Goal: Information Seeking & Learning: Find specific fact

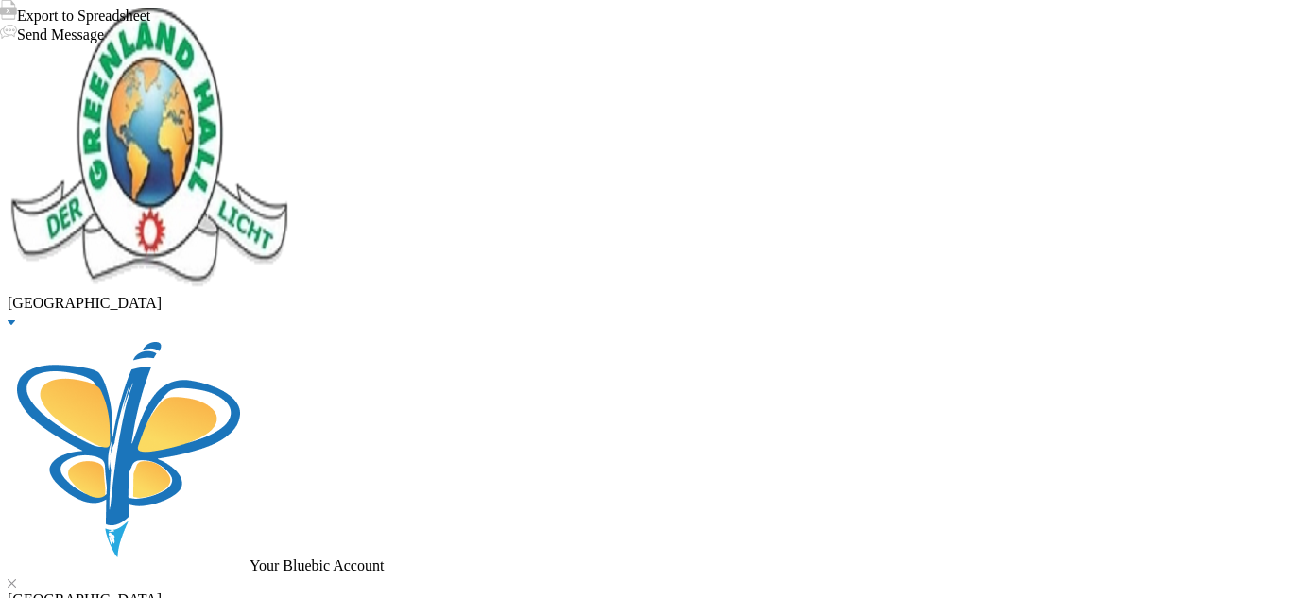
scroll to position [245, 0]
click at [184, 17] on div "[GEOGRAPHIC_DATA]" at bounding box center [646, 168] width 1276 height 321
drag, startPoint x: 748, startPoint y: 70, endPoint x: 671, endPoint y: 67, distance: 77.5
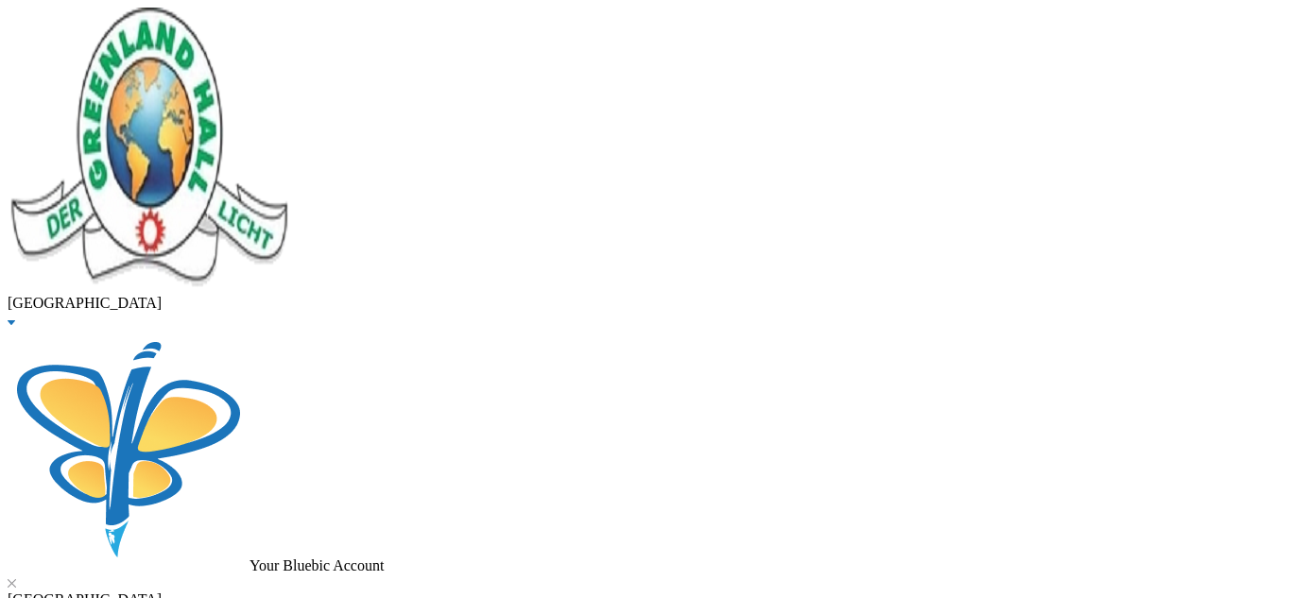
copy div "glh25ps24"
drag, startPoint x: 1154, startPoint y: 372, endPoint x: 940, endPoint y: 371, distance: 213.6
copy span "[PERSON_NAME][EMAIL_ADDRESS][DOMAIN_NAME]"
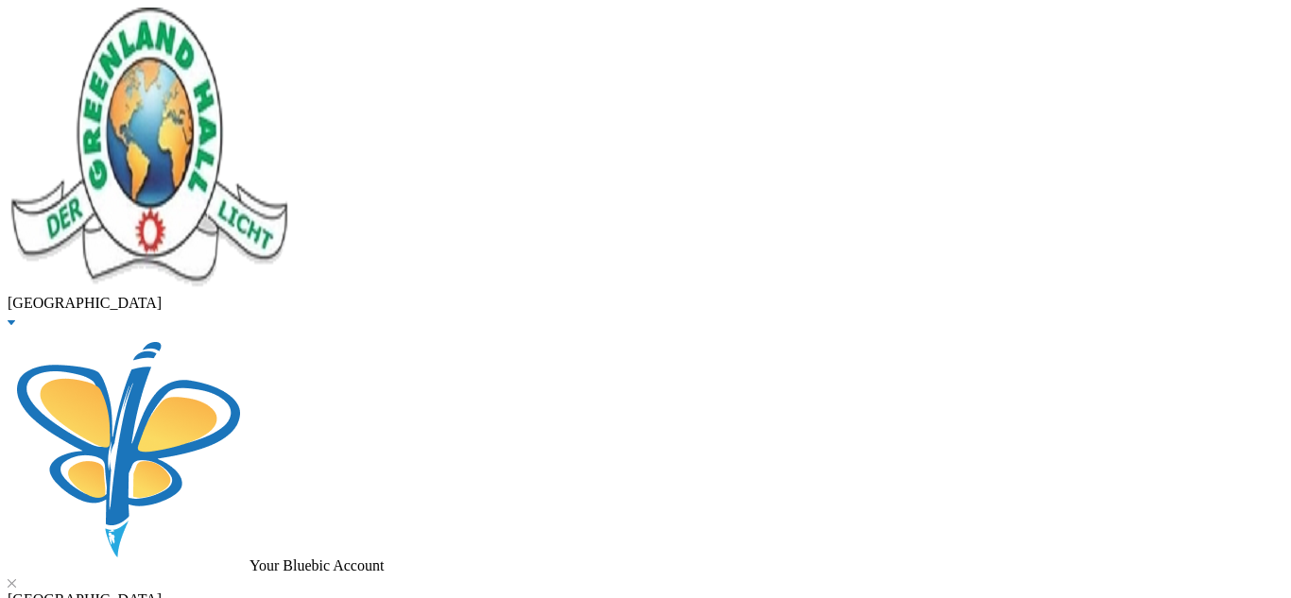
click at [67, 20] on button "Edit Note" at bounding box center [33, 10] width 67 height 20
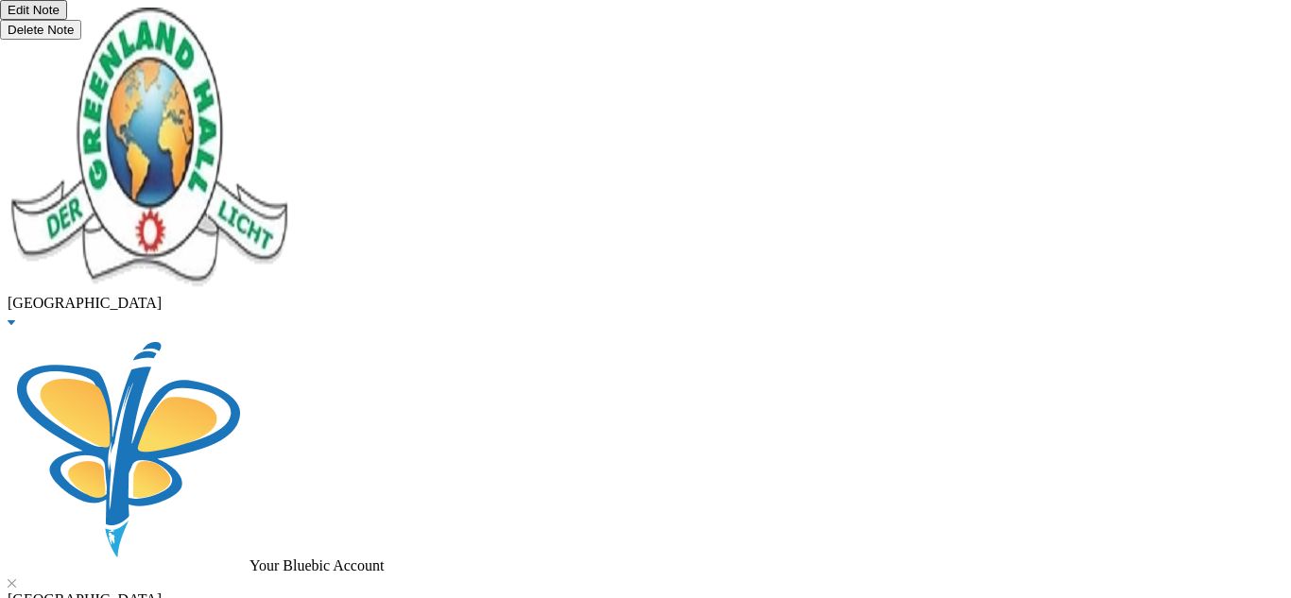
drag, startPoint x: 537, startPoint y: 460, endPoint x: 465, endPoint y: 456, distance: 71.9
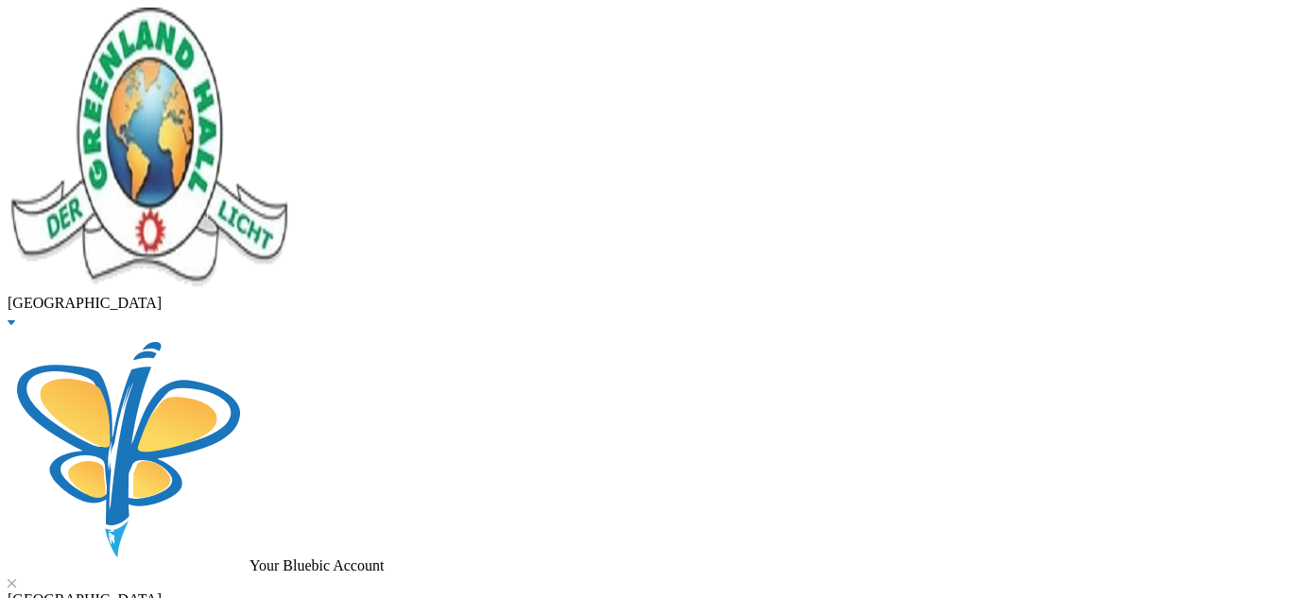
copy td "glh25cs25"
checkbox input "true"
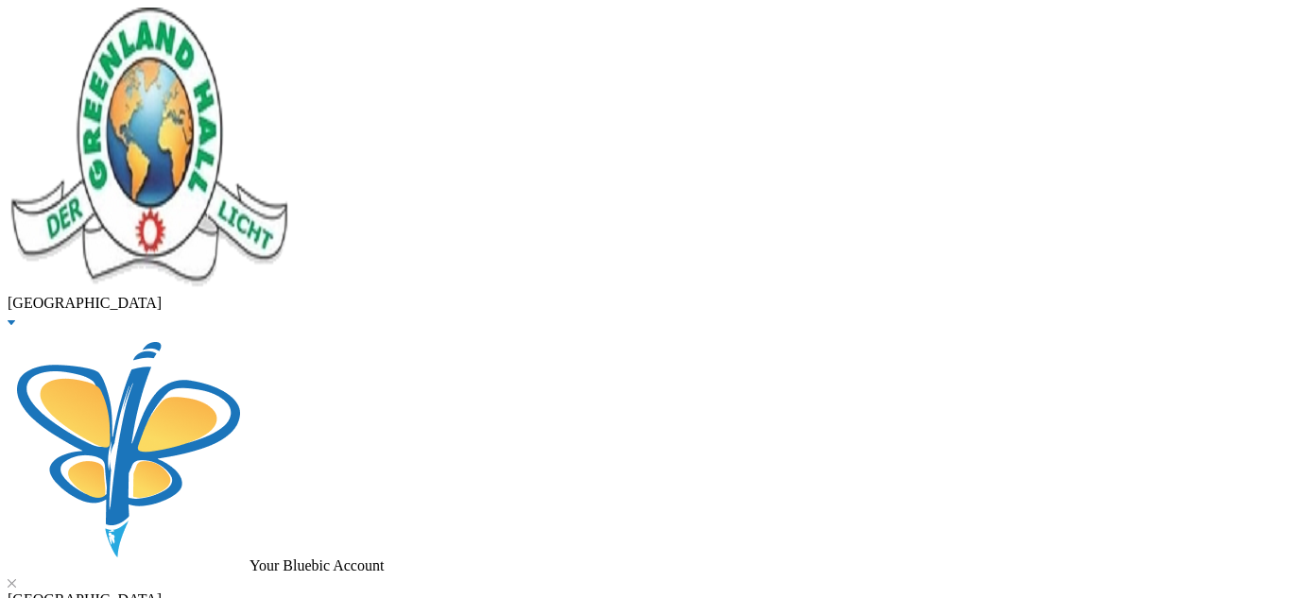
checkbox input "true"
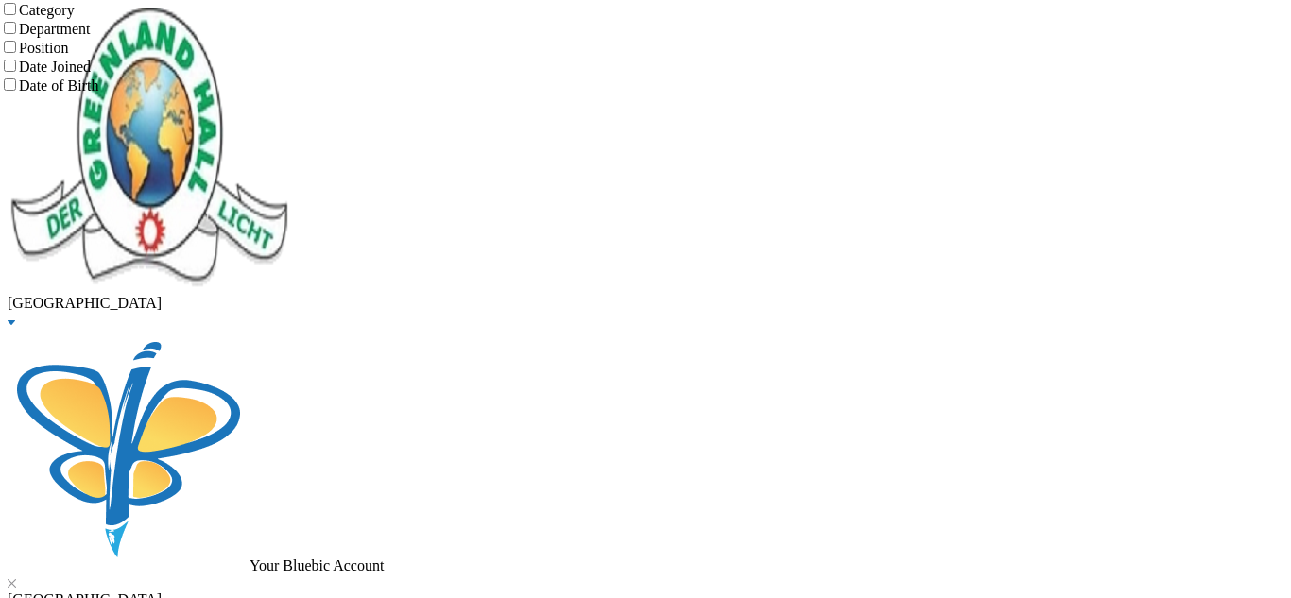
click at [16, 72] on input "Date Joined" at bounding box center [10, 66] width 12 height 12
checkbox input "true"
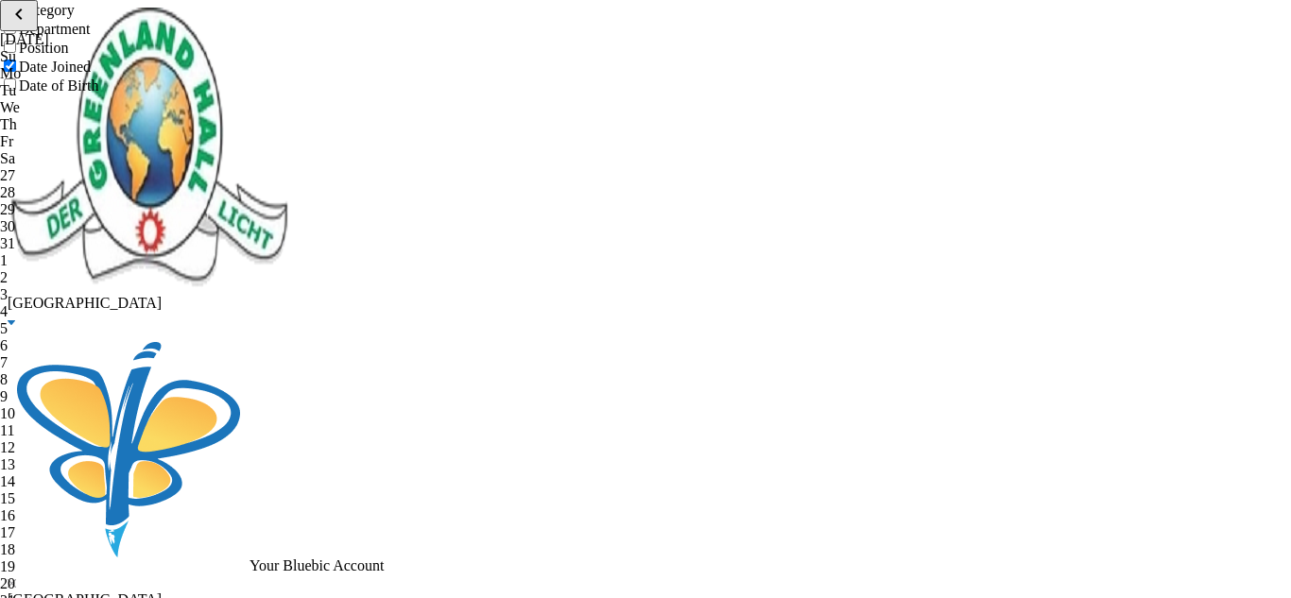
checkbox input "false"
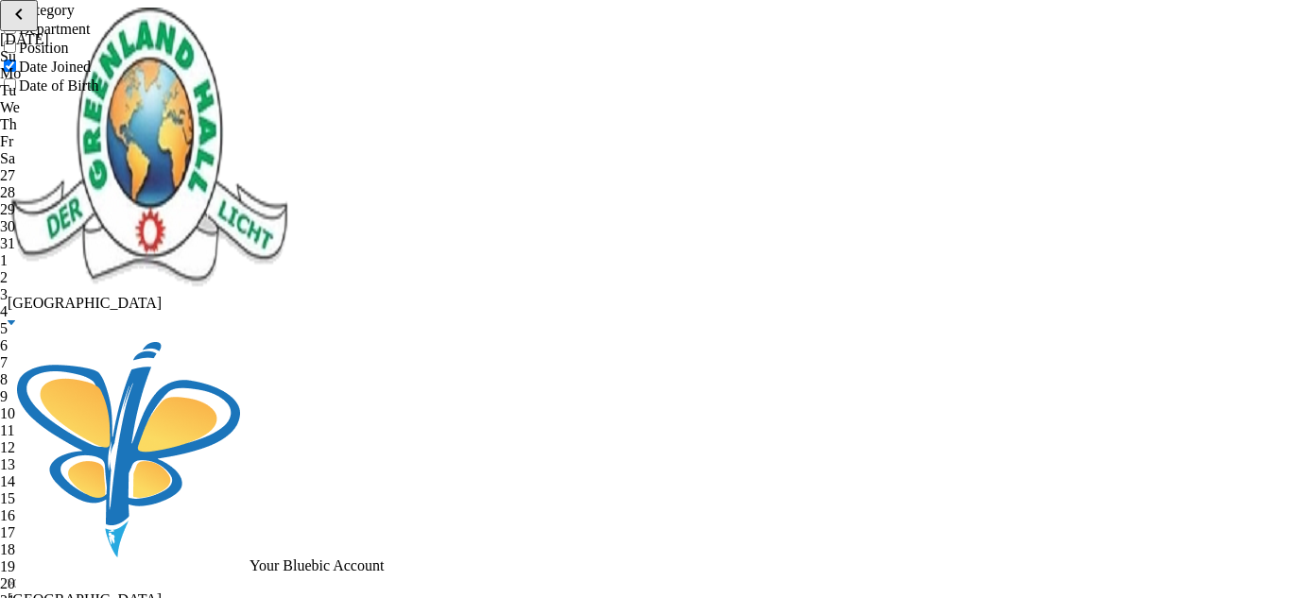
checkbox input "false"
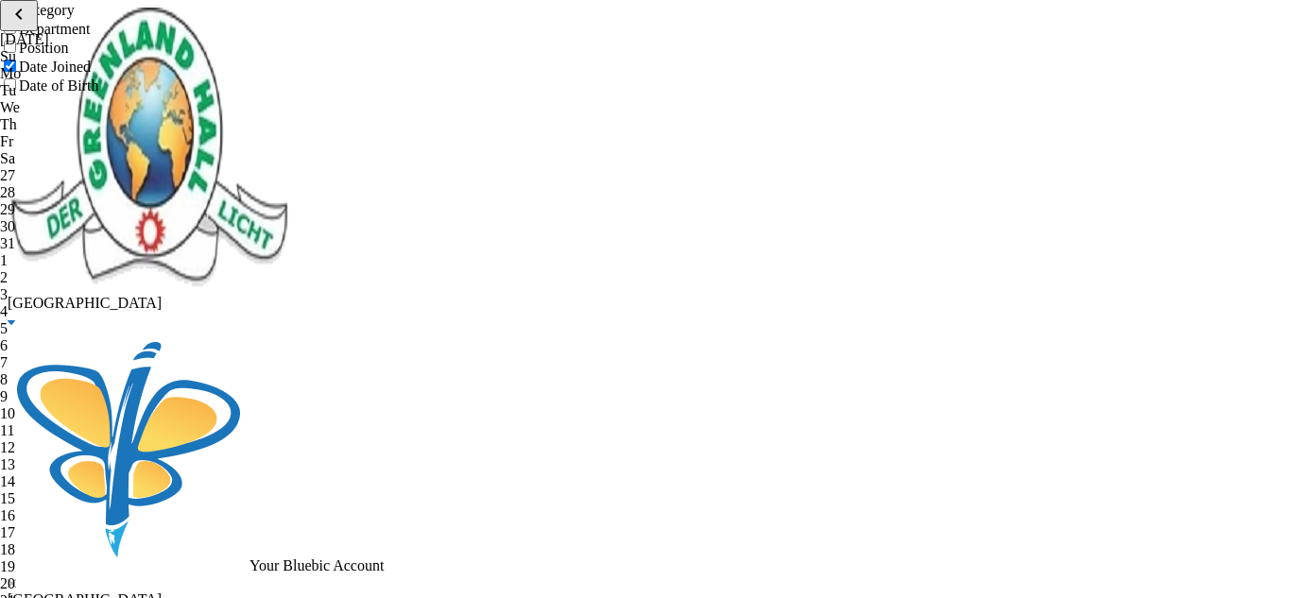
checkbox input "false"
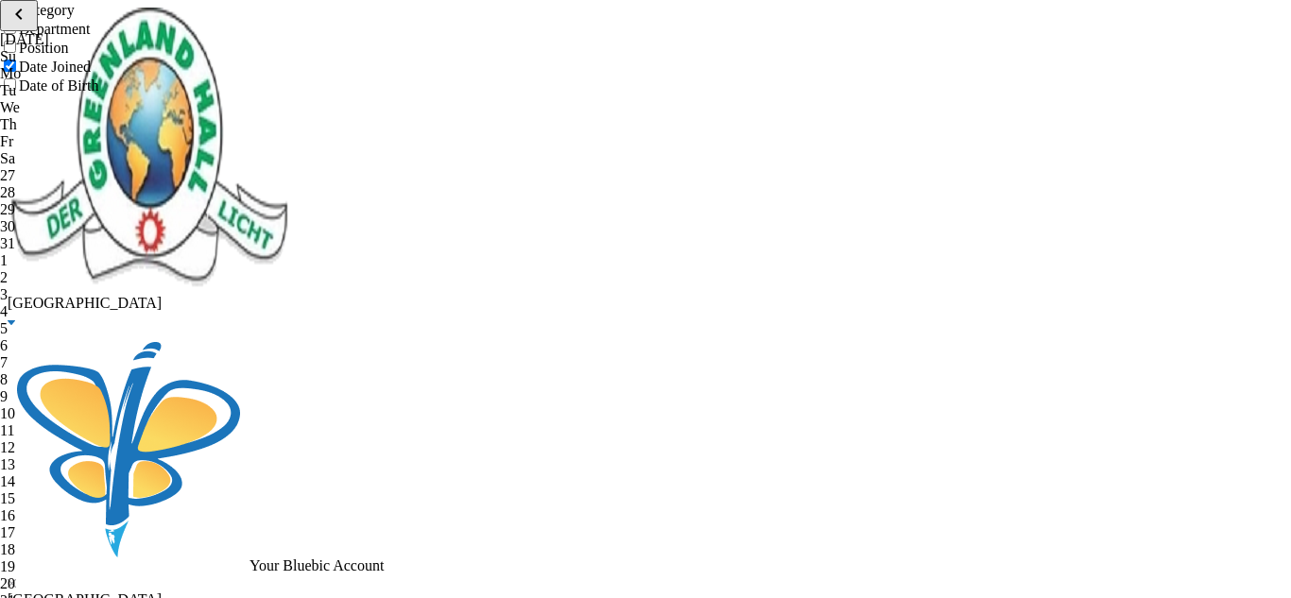
click at [360, 252] on div "1" at bounding box center [645, 260] width 1291 height 17
type input "[DATE] - [DATE]"
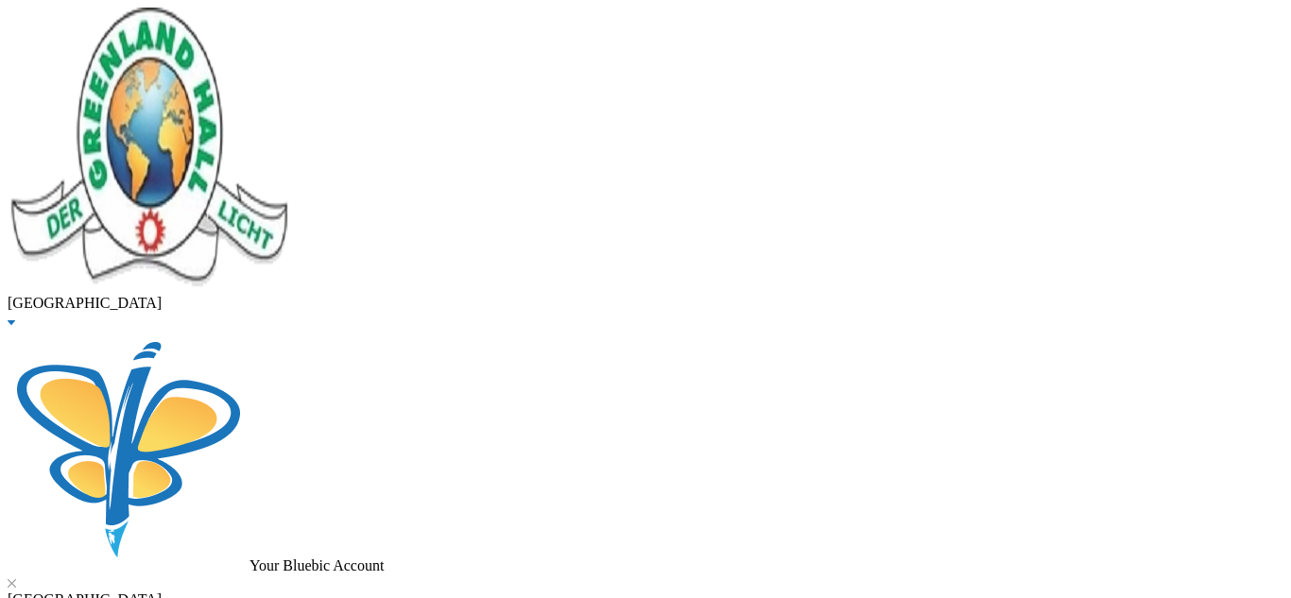
scroll to position [451, 0]
